Goal: Use online tool/utility: Use online tool/utility

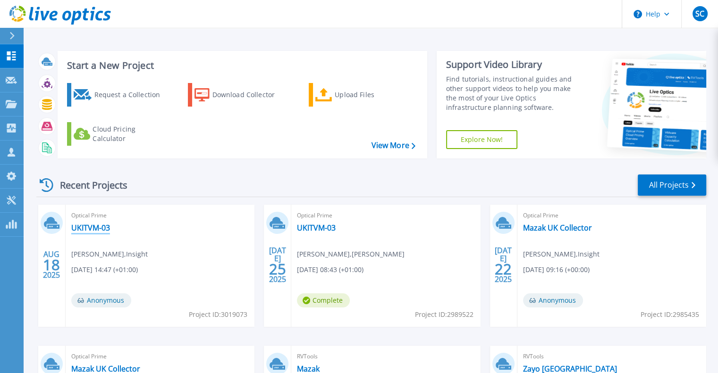
click at [101, 224] on link "UKITVM-03" at bounding box center [90, 227] width 39 height 9
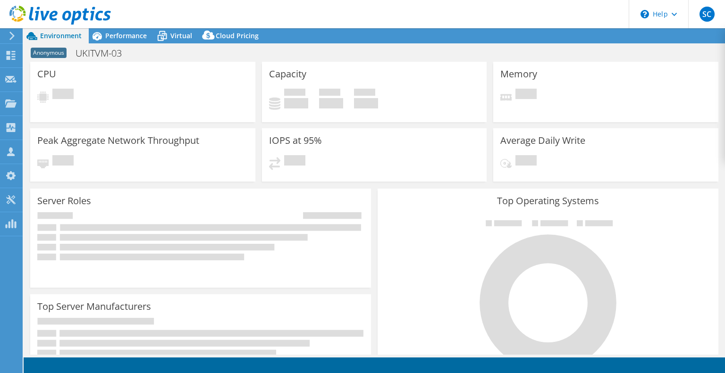
select select "USD"
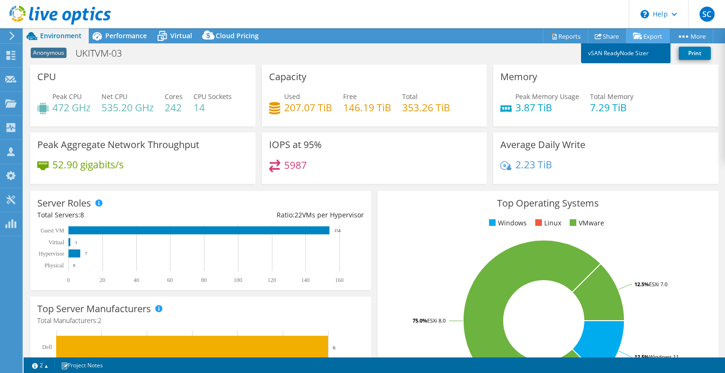
click at [632, 50] on link "vSAN ReadyNode Sizer" at bounding box center [626, 53] width 90 height 20
